Goal: Transaction & Acquisition: Book appointment/travel/reservation

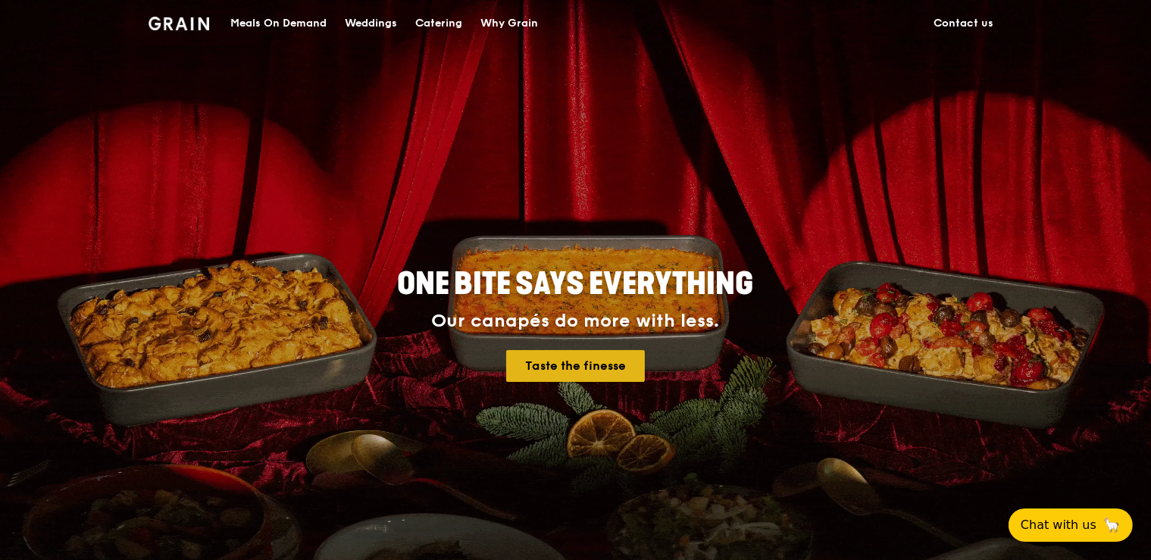
click at [577, 362] on link "Taste the finesse" at bounding box center [575, 366] width 139 height 32
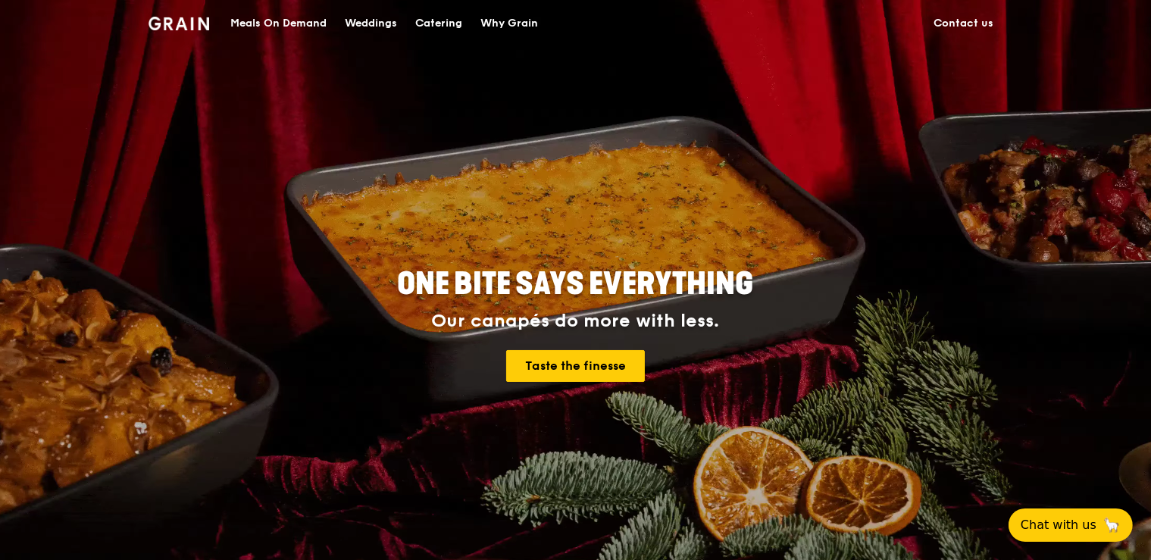
scroll to position [400, 0]
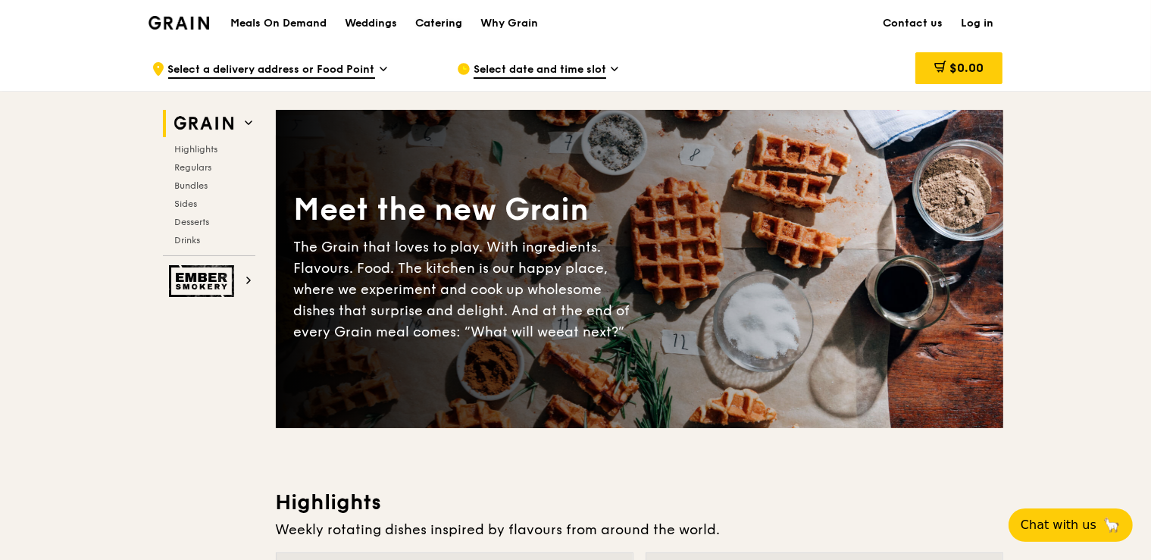
click at [432, 16] on div "Catering" at bounding box center [438, 23] width 47 height 45
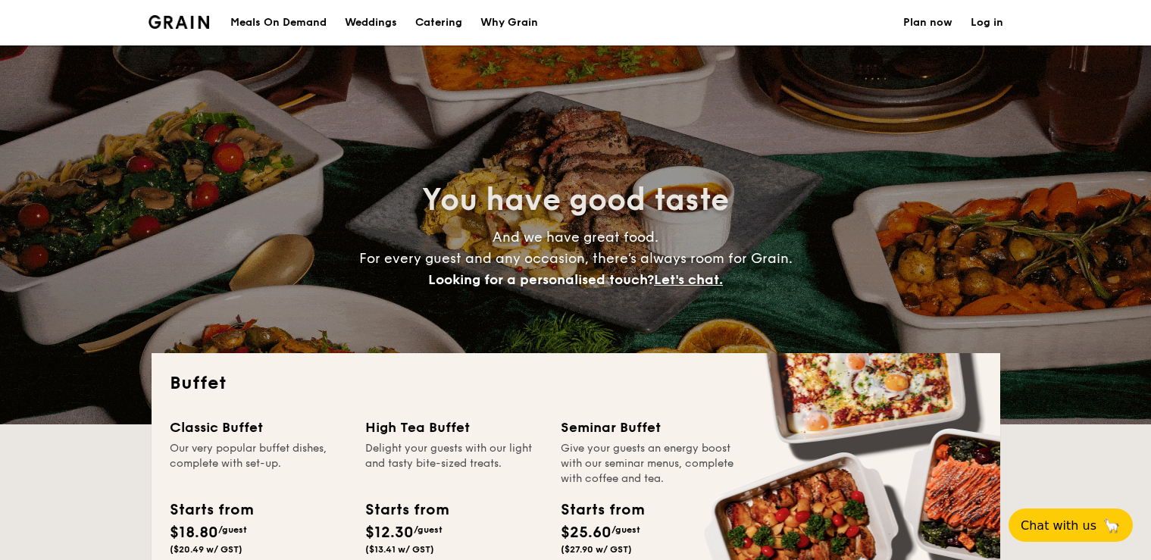
select select
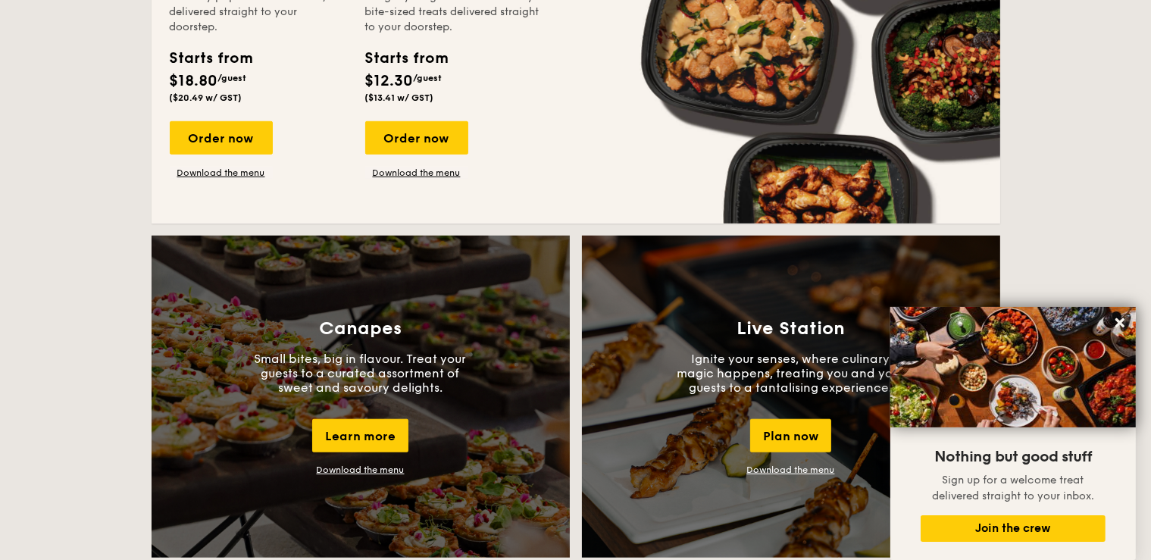
scroll to position [1360, 0]
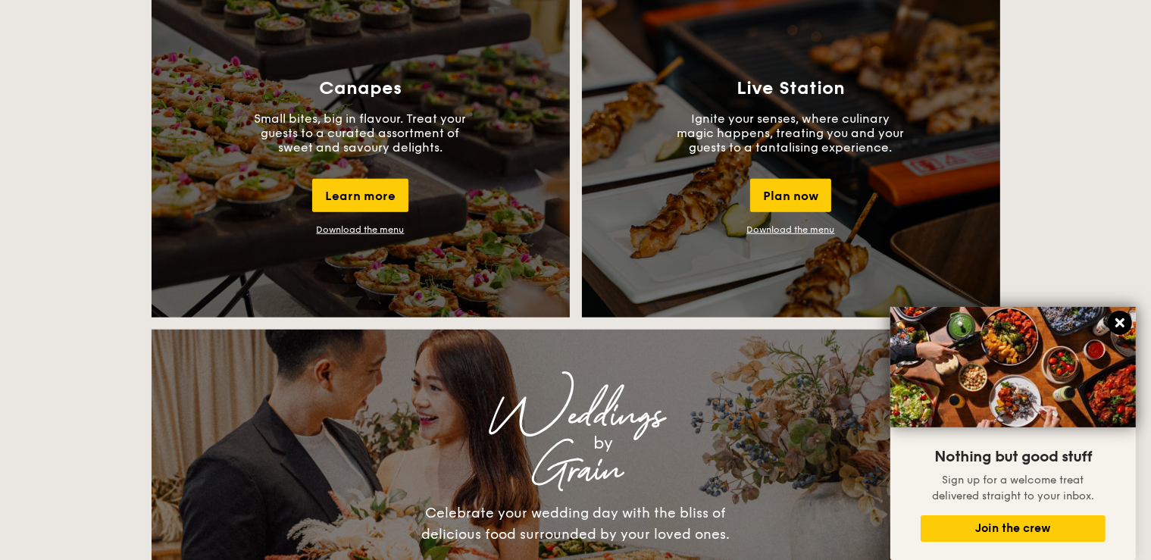
click at [1122, 326] on icon at bounding box center [1120, 323] width 14 height 14
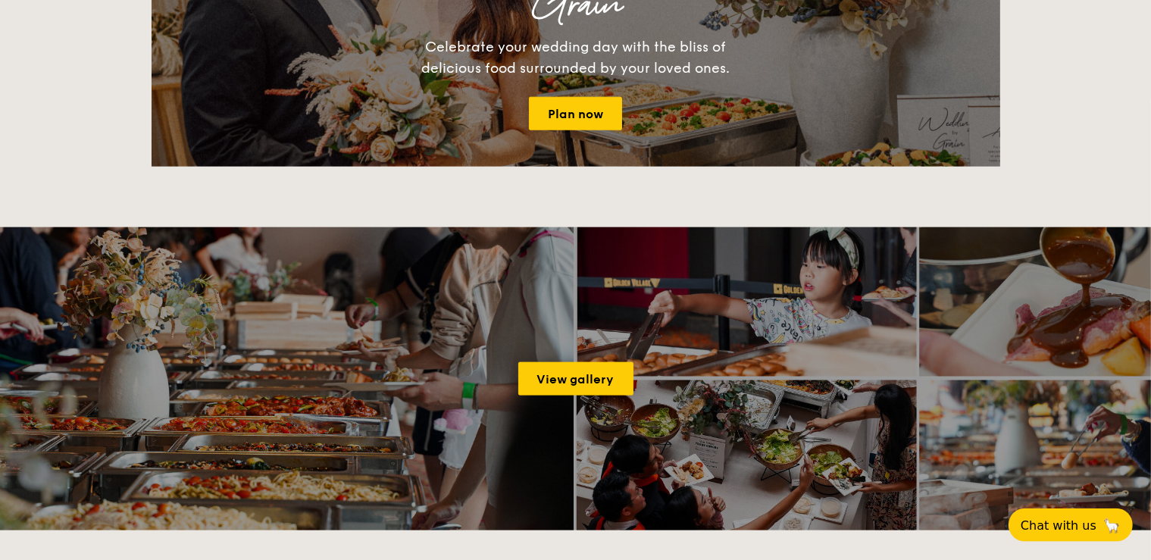
scroll to position [1840, 0]
